Goal: Task Accomplishment & Management: Use online tool/utility

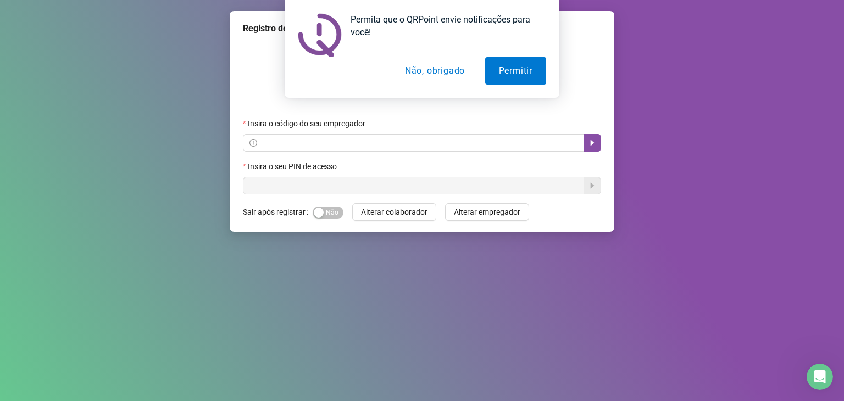
click at [457, 62] on button "Não, obrigado" at bounding box center [434, 70] width 87 height 27
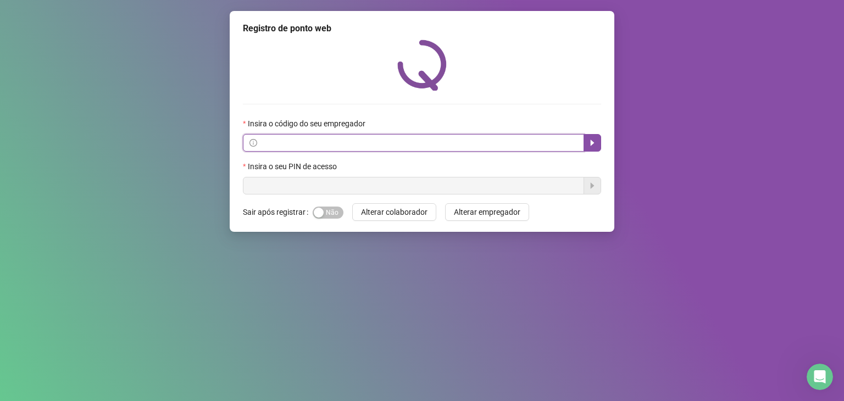
click at [311, 143] on input "text" at bounding box center [418, 143] width 318 height 12
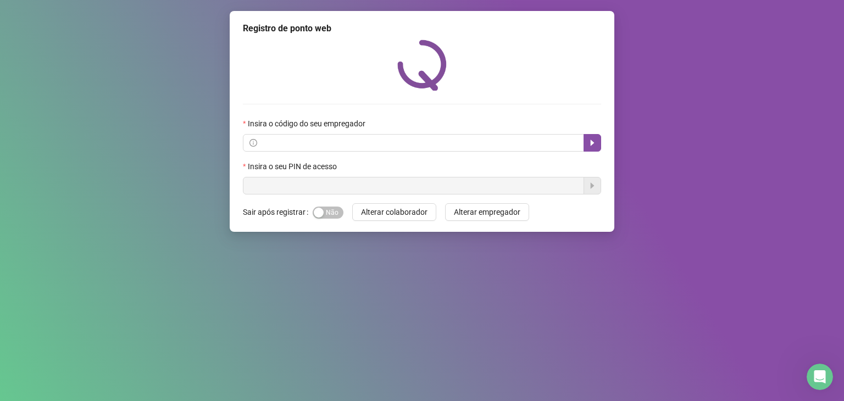
click at [353, 159] on form "Insira o código do seu empregador Insira o seu PIN de acesso" at bounding box center [422, 156] width 358 height 77
click at [356, 135] on span at bounding box center [413, 143] width 341 height 18
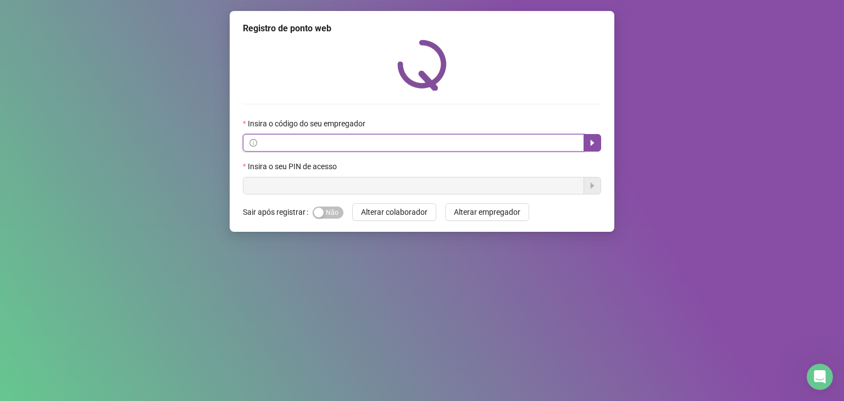
click at [506, 137] on input "text" at bounding box center [418, 143] width 318 height 12
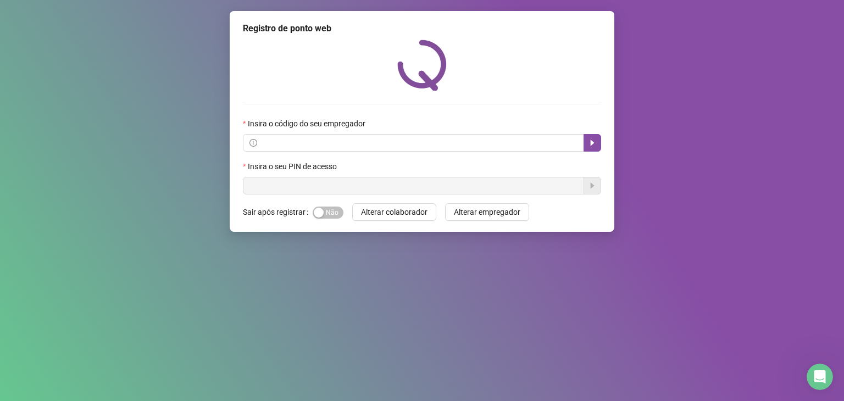
click at [547, 153] on form "Insira o código do seu empregador Insira o seu PIN de acesso" at bounding box center [422, 156] width 358 height 77
click at [546, 150] on span at bounding box center [413, 143] width 341 height 18
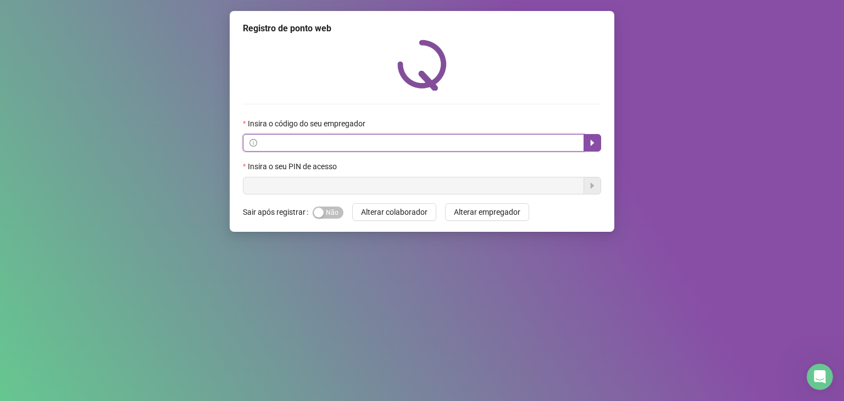
paste input "**********"
click at [593, 136] on button "button" at bounding box center [592, 143] width 18 height 18
type input "**********"
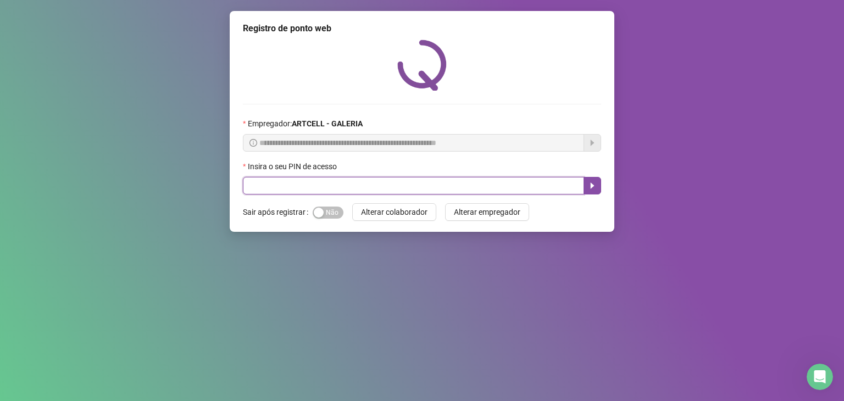
click at [492, 179] on input "text" at bounding box center [413, 186] width 341 height 18
type input "*****"
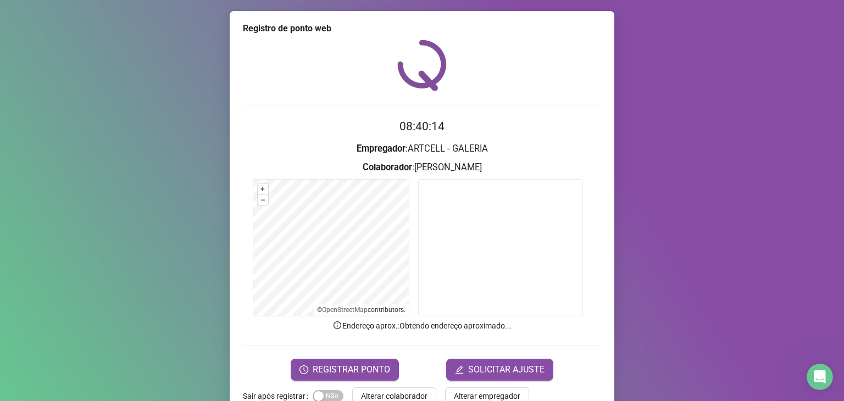
scroll to position [27, 0]
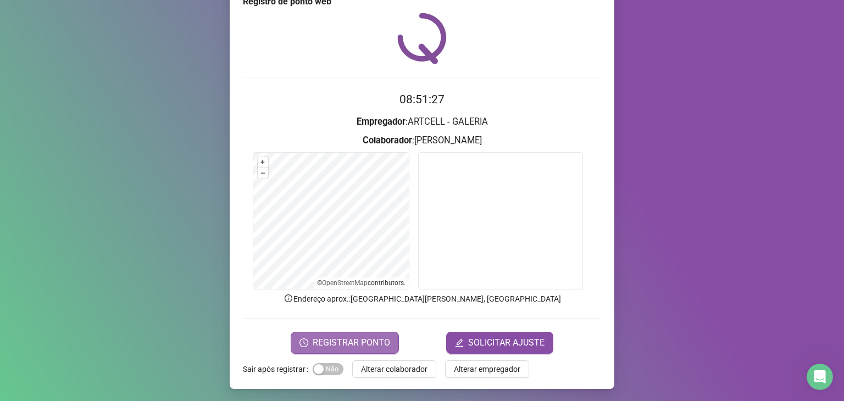
click at [361, 342] on span "REGISTRAR PONTO" at bounding box center [351, 342] width 77 height 13
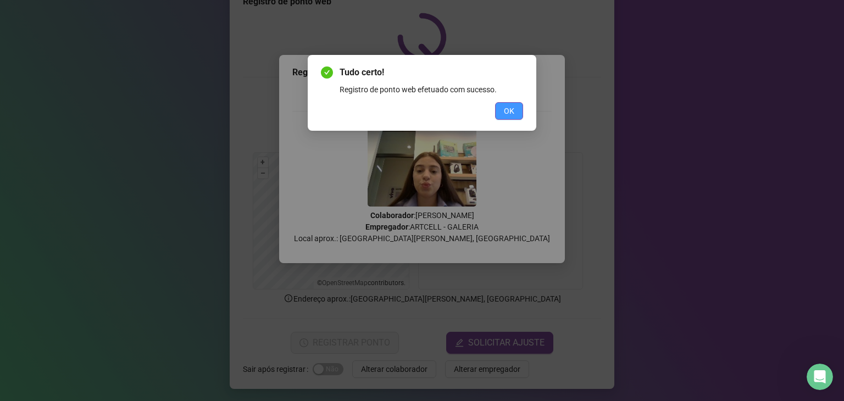
click at [513, 112] on span "OK" at bounding box center [509, 111] width 10 height 12
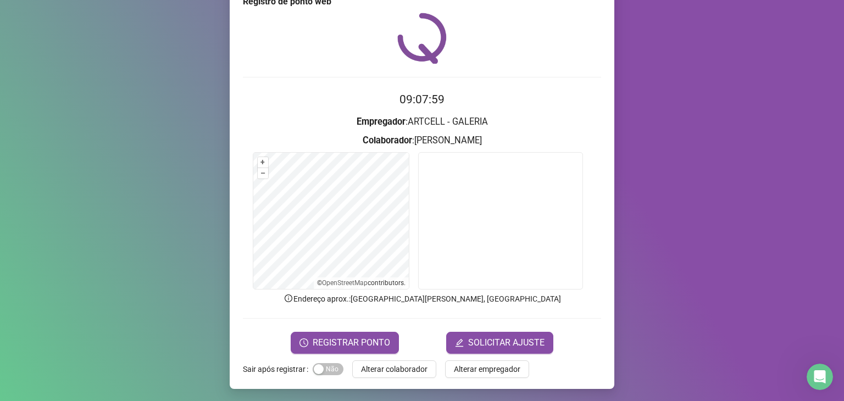
click at [570, 76] on div "09:07:59 Empregador : ARTCELL - GALERIA Colaborador : [PERSON_NAME] + – ⇧ › © O…" at bounding box center [422, 183] width 358 height 341
click at [522, 374] on form "Sair após registrar Sim Não Alterar colaborador Alterar empregador" at bounding box center [422, 369] width 358 height 18
